Goal: Communication & Community: Participate in discussion

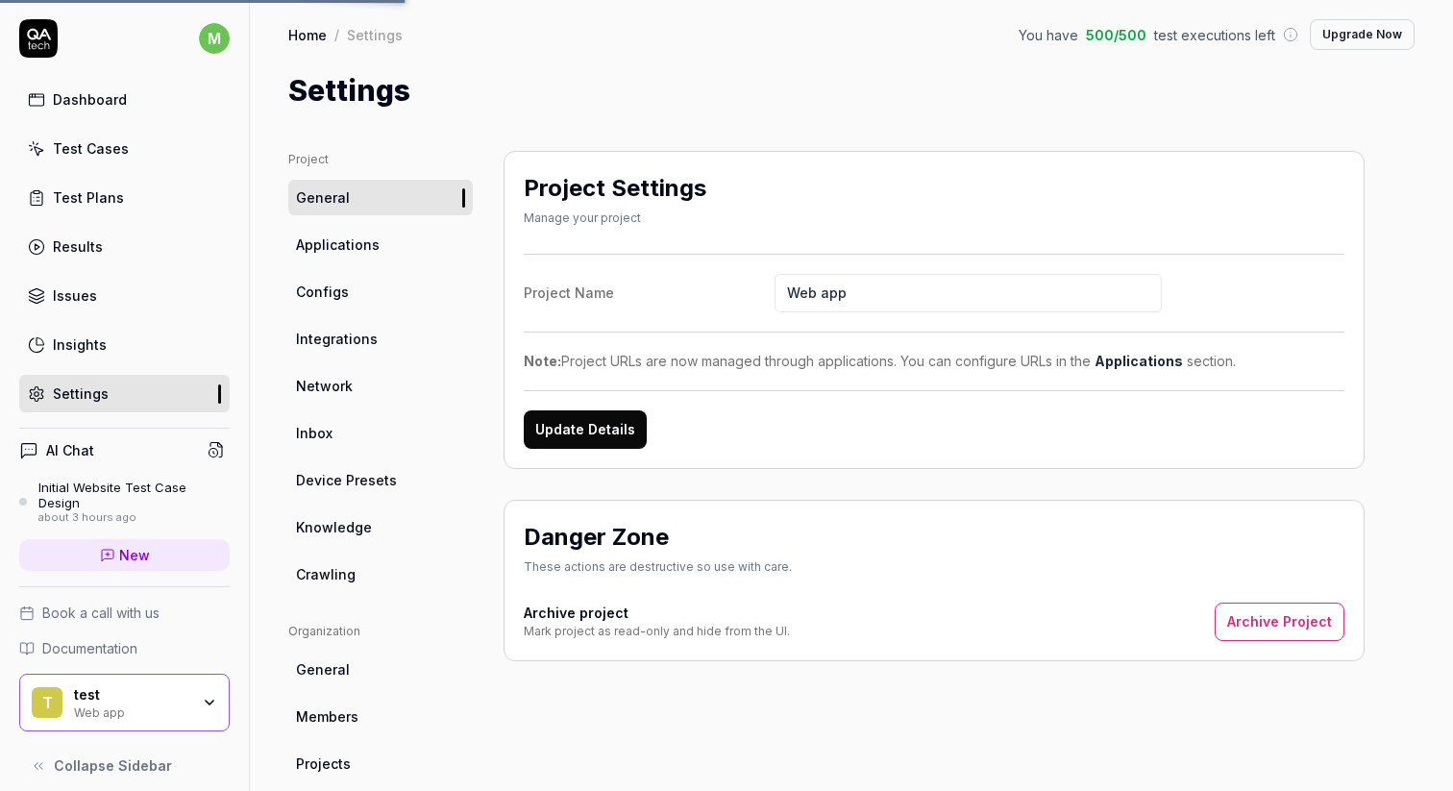
click at [161, 511] on div "about 3 hours ago" at bounding box center [133, 517] width 191 height 13
click at [206, 46] on html "m Dashboard Test Cases Test Plans Results Issues Insights Settings AI Chat Init…" at bounding box center [726, 395] width 1453 height 791
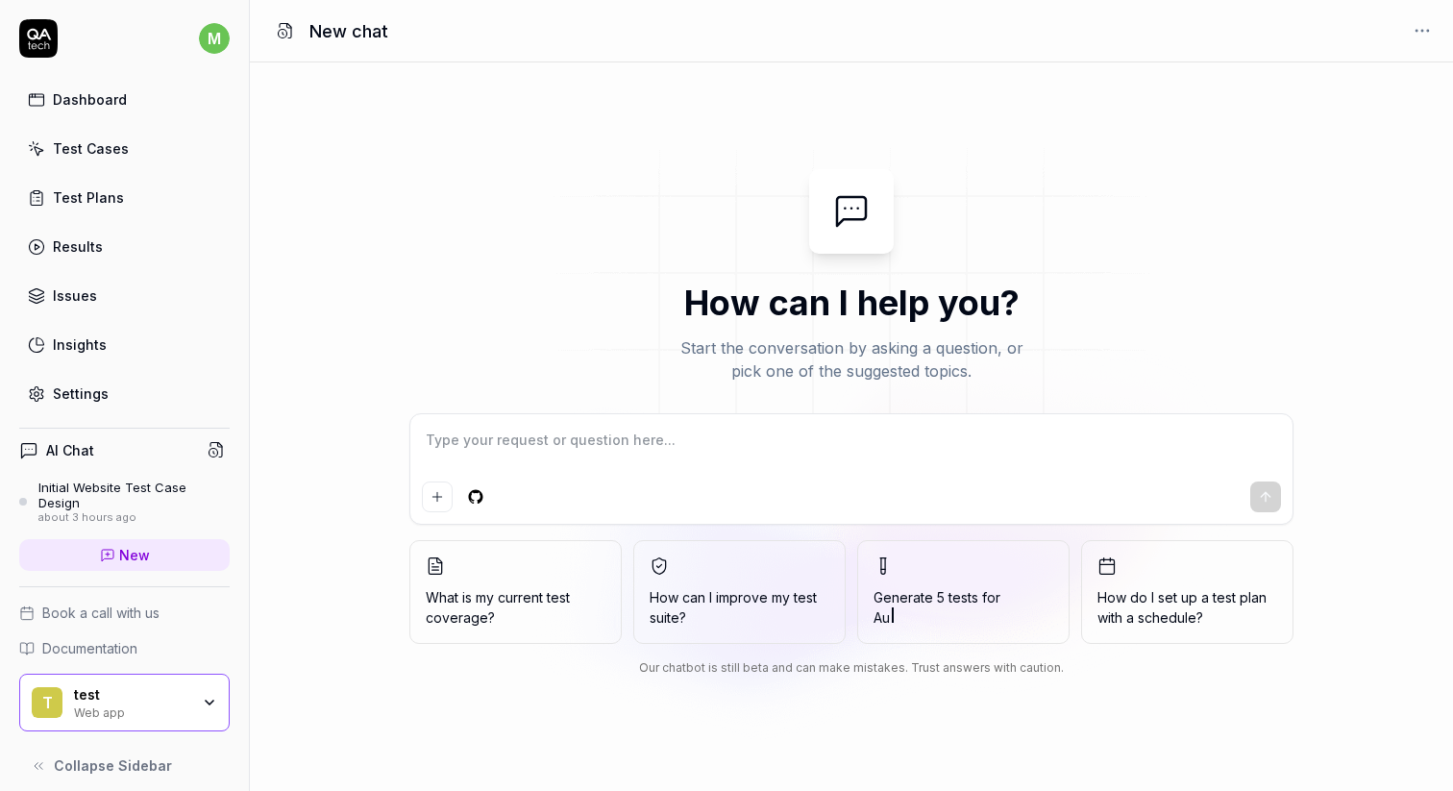
click at [663, 453] on textarea at bounding box center [851, 450] width 859 height 48
click at [161, 756] on span "Collapse Sidebar" at bounding box center [113, 765] width 118 height 20
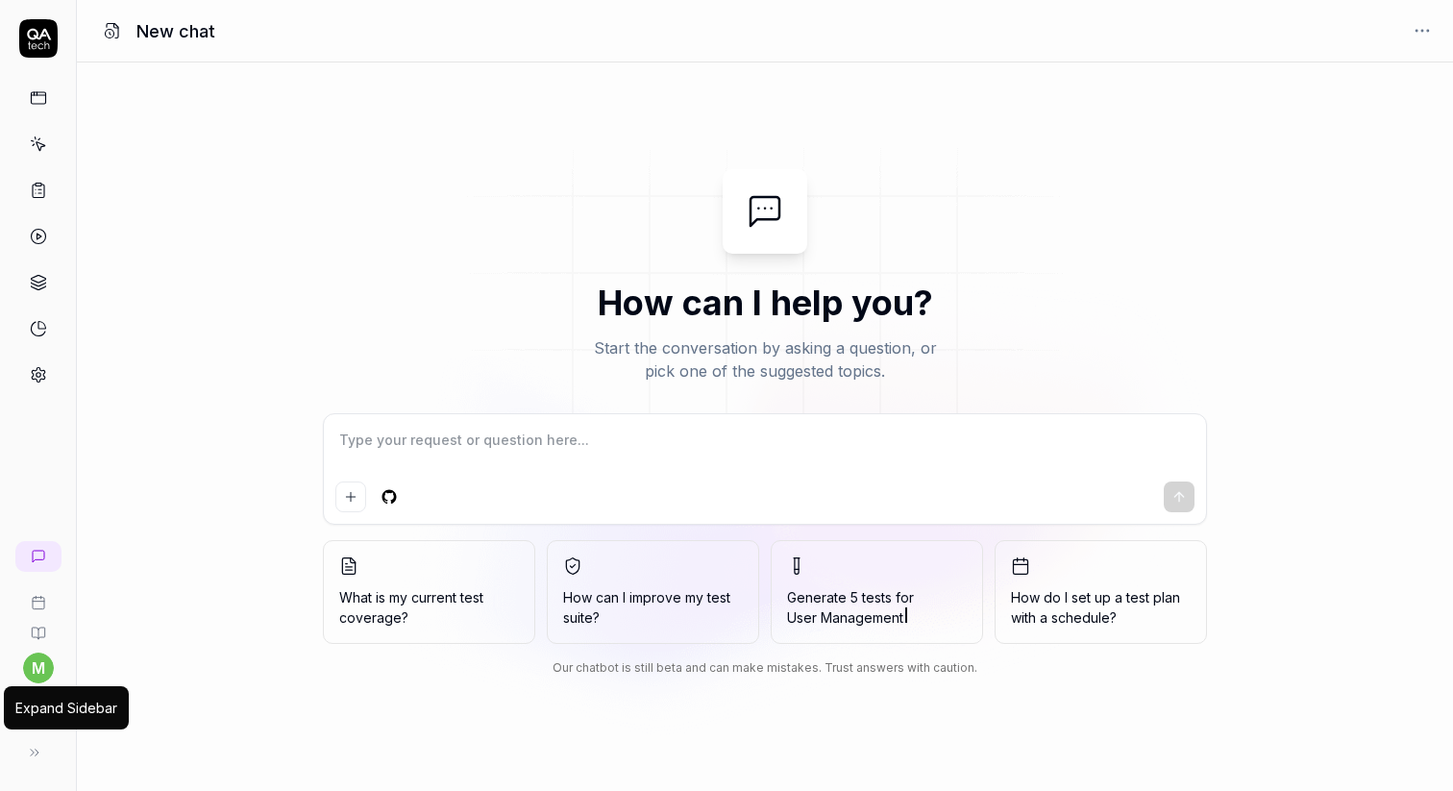
click at [39, 748] on icon at bounding box center [34, 752] width 15 height 15
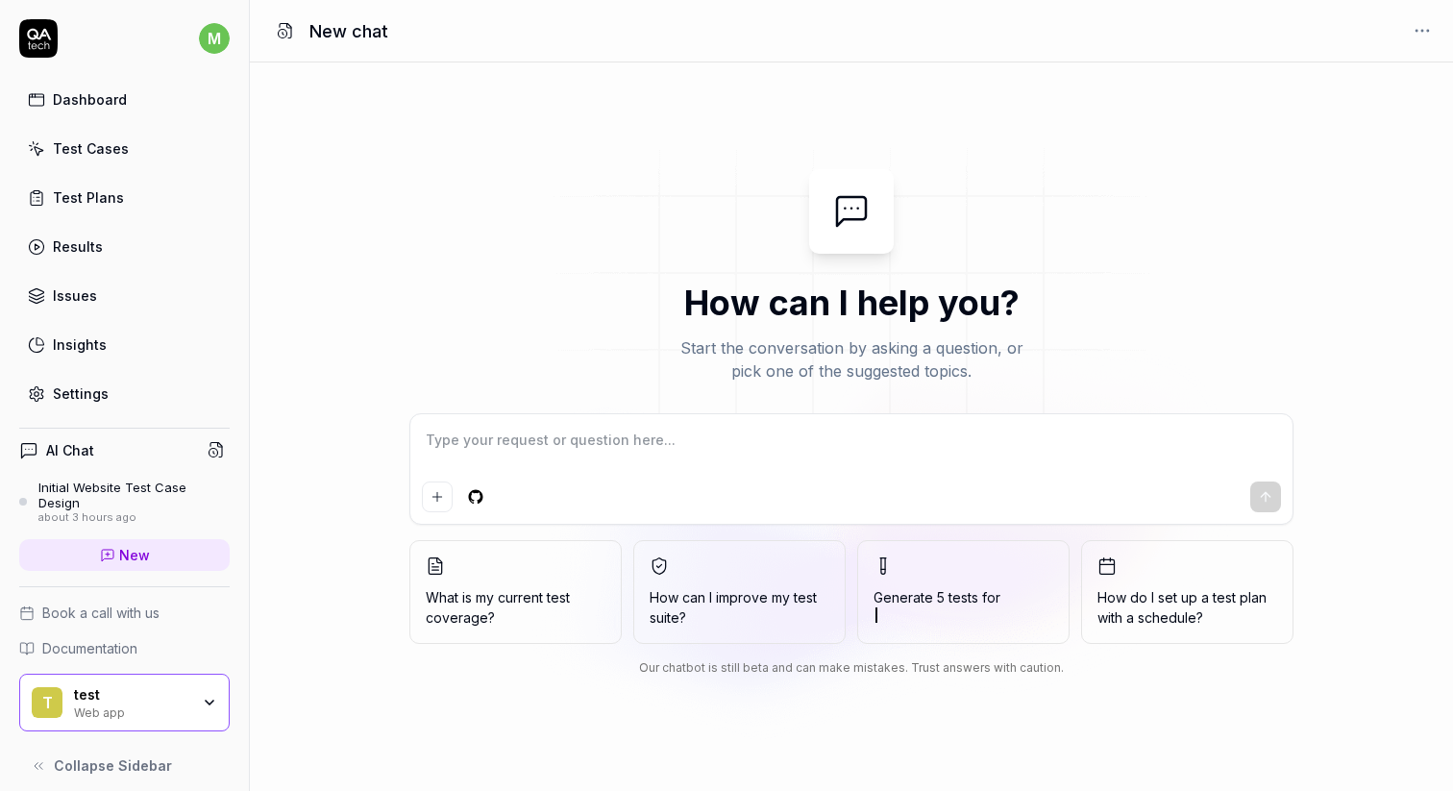
click at [47, 55] on icon at bounding box center [38, 38] width 38 height 38
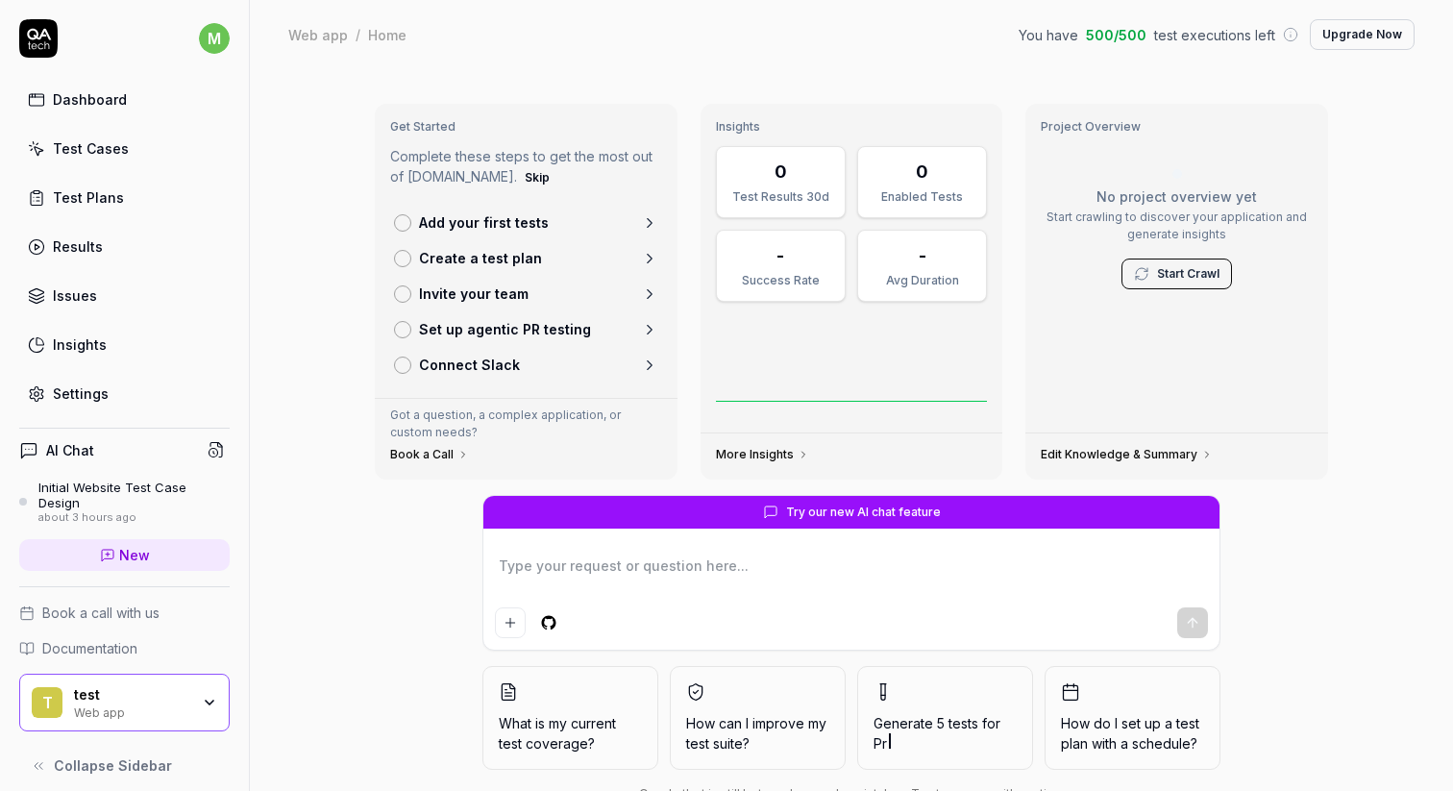
type textarea "*"
